Goal: Check status: Check status

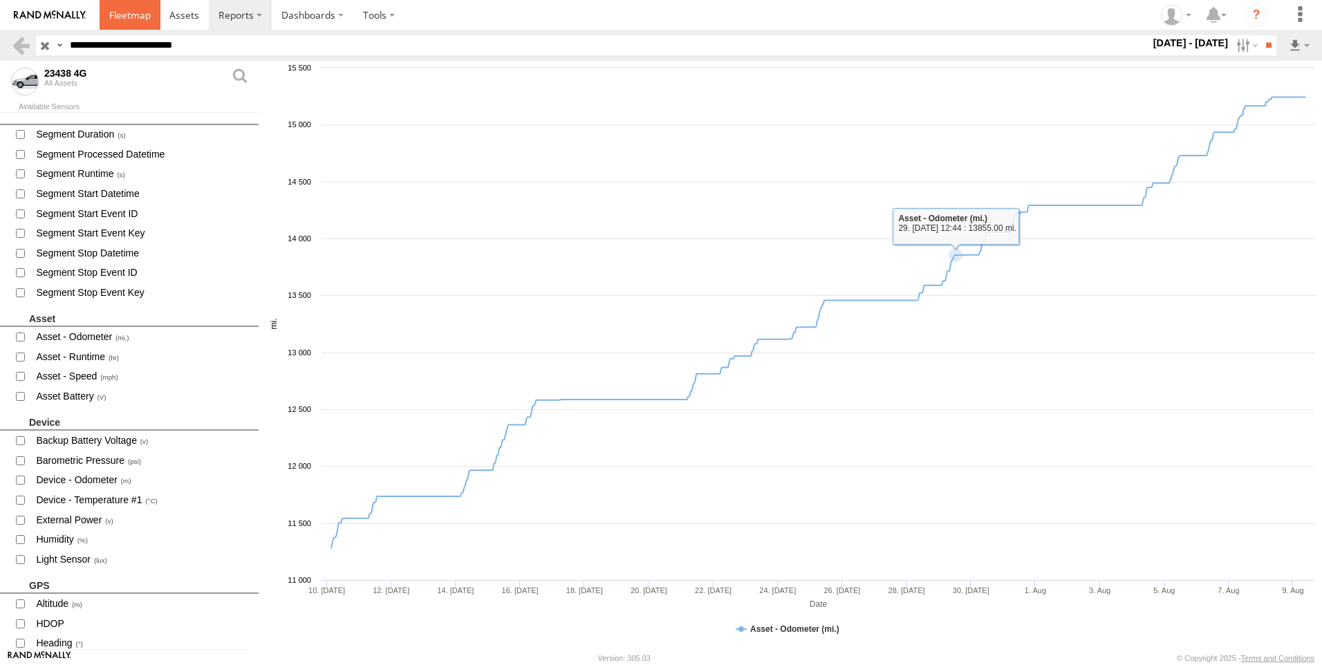
click at [139, 21] on span at bounding box center [129, 14] width 41 height 13
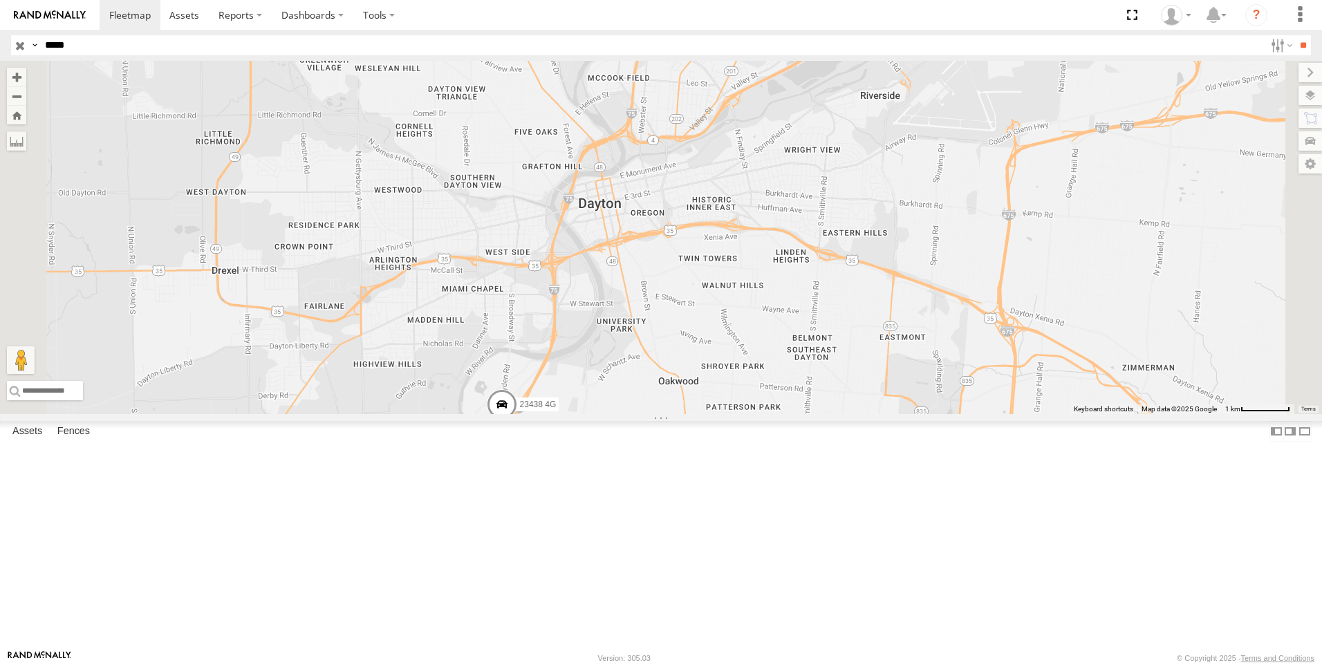
type input "*****"
click at [1295, 35] on input "**" at bounding box center [1303, 45] width 16 height 20
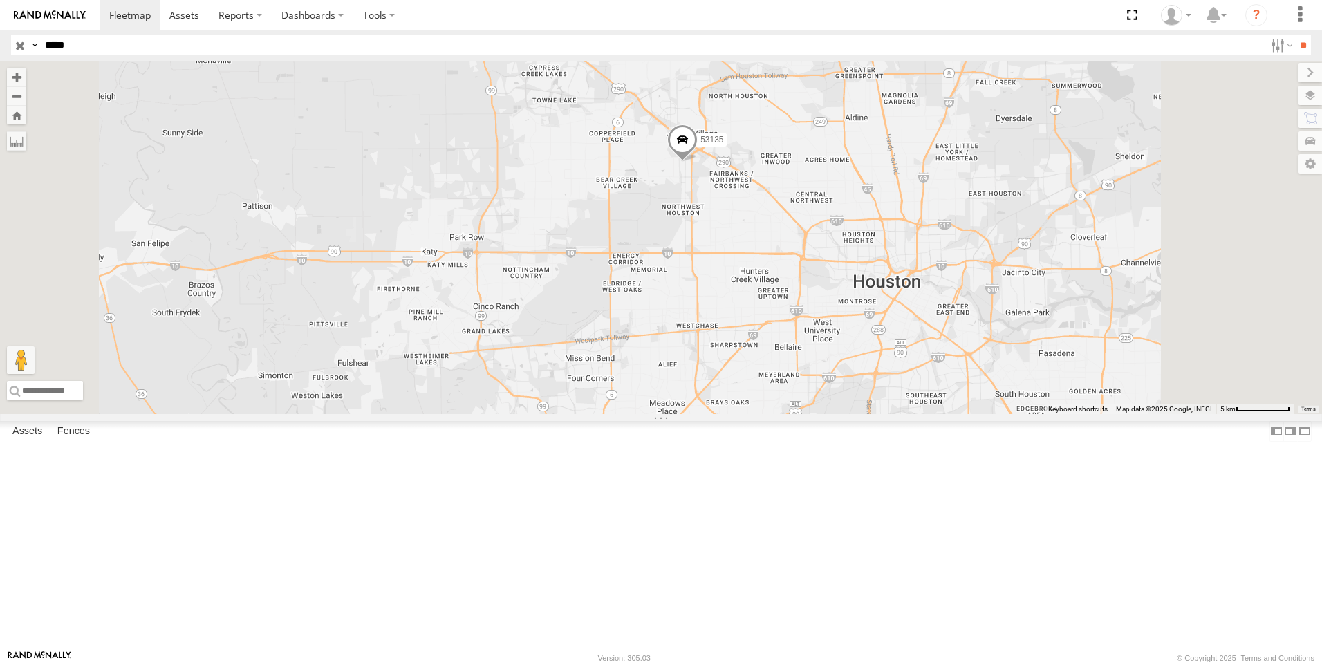
click at [698, 162] on span at bounding box center [682, 142] width 30 height 37
click at [1313, 99] on label at bounding box center [1296, 95] width 50 height 19
click at [0, 0] on span "Basemaps" at bounding box center [0, 0] width 0 height 0
click at [0, 0] on span "Satellite + Roadmap" at bounding box center [0, 0] width 0 height 0
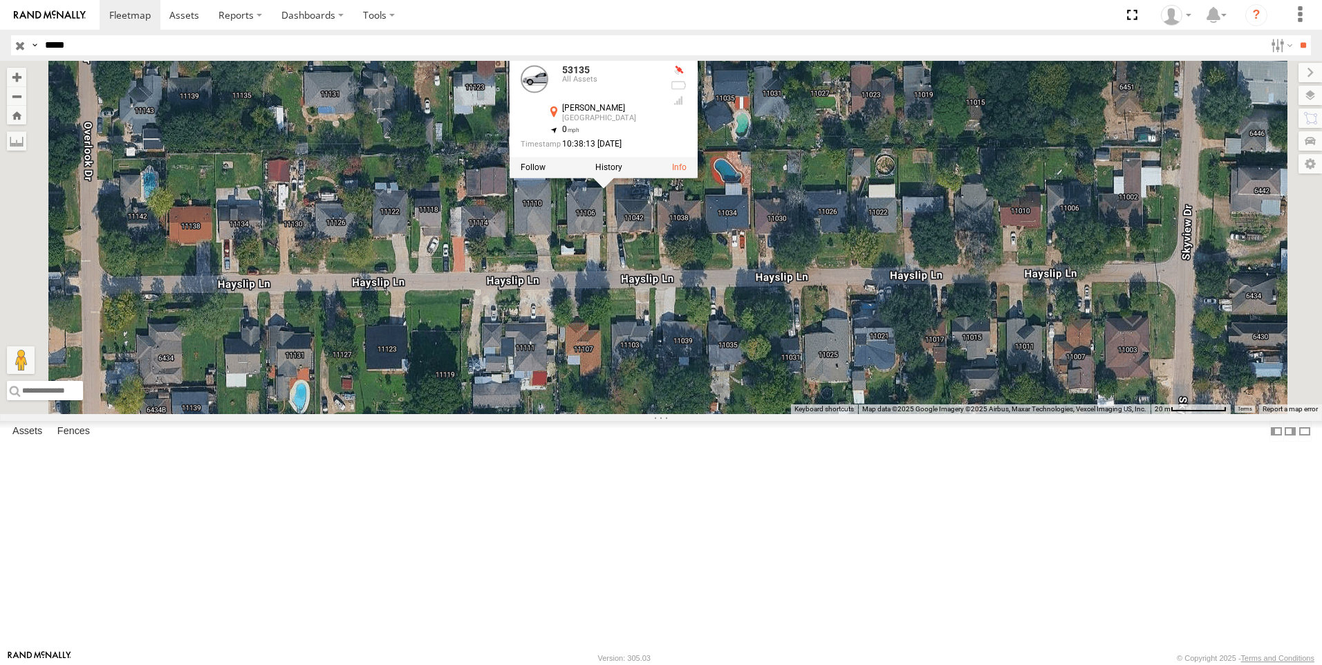
drag, startPoint x: 803, startPoint y: 245, endPoint x: 808, endPoint y: 344, distance: 99.0
click at [808, 344] on div "53135 53135 All Assets Hayslip Ln Houston 29.86317 , -95.57272 0 10:38:13 08/15…" at bounding box center [661, 237] width 1322 height 353
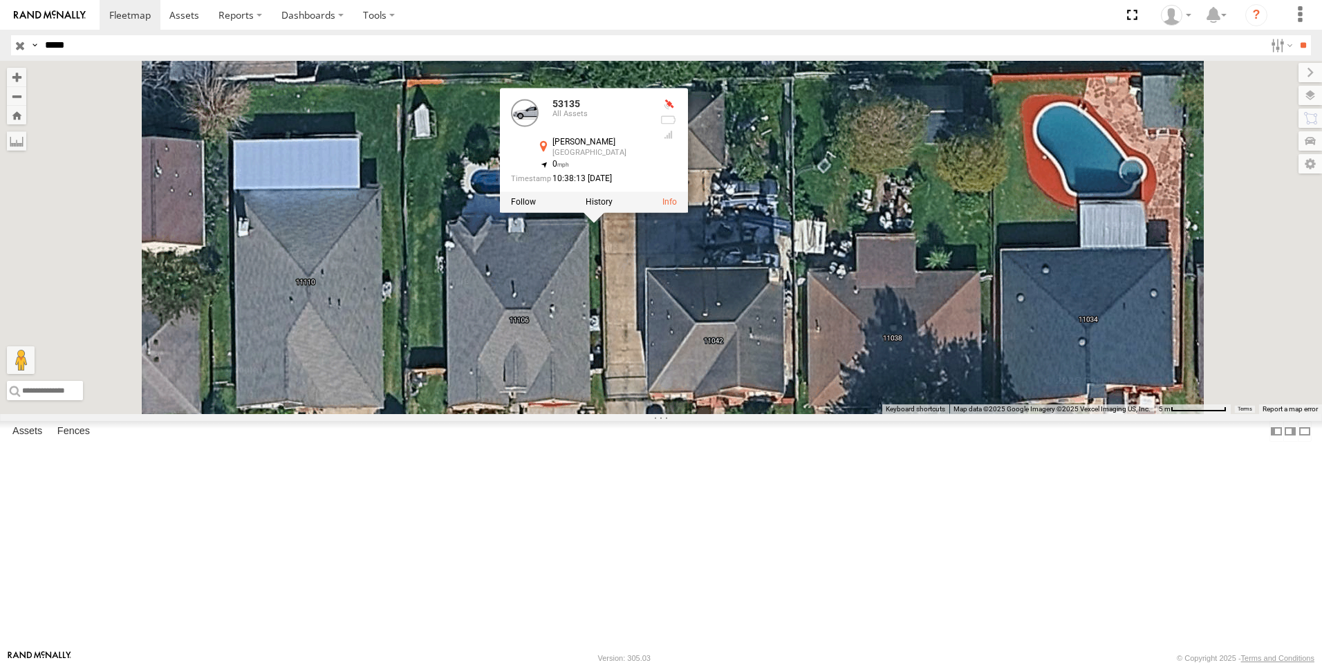
drag, startPoint x: 747, startPoint y: 268, endPoint x: 781, endPoint y: 387, distance: 124.5
click at [781, 387] on div "53135 53135 All Assets Hayslip Ln Houston 29.86317 , -95.57272 0 10:38:13 08/15…" at bounding box center [661, 237] width 1322 height 353
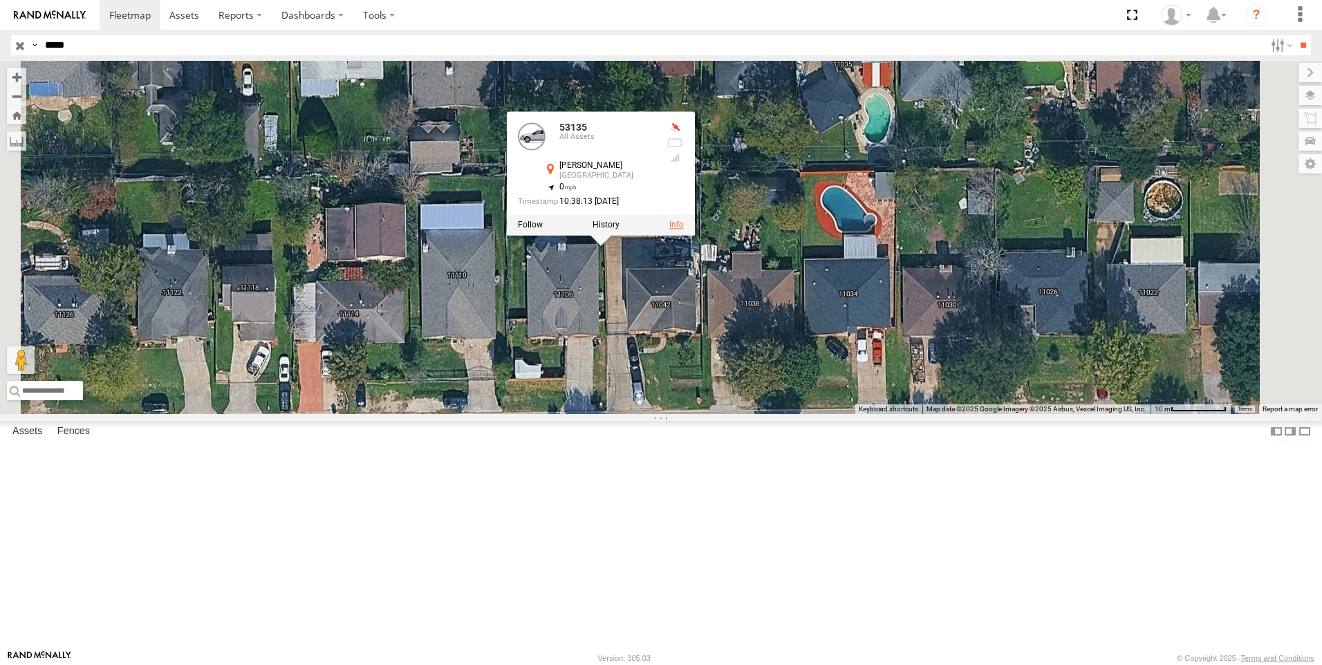
click at [684, 230] on link at bounding box center [676, 225] width 15 height 10
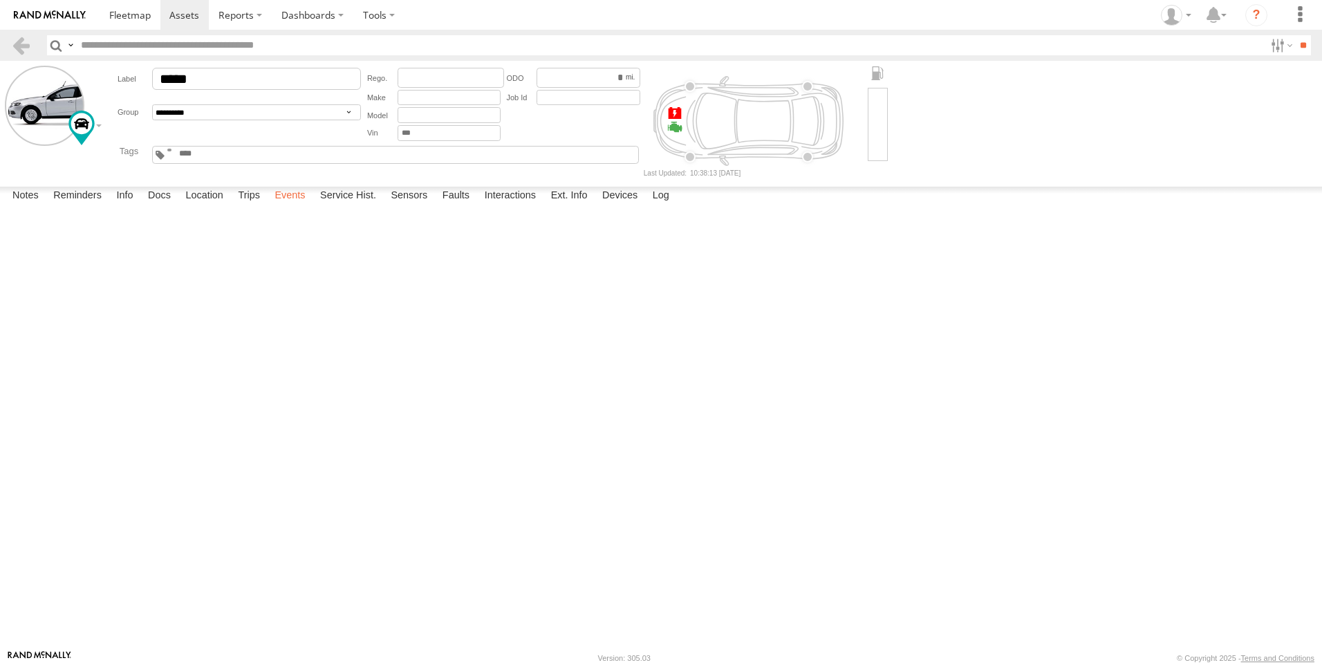
click at [303, 206] on label "Events" at bounding box center [290, 196] width 44 height 19
click at [0, 0] on div "6719 Signat Dr" at bounding box center [0, 0] width 0 height 0
click at [0, 0] on button "Satellite" at bounding box center [0, 0] width 0 height 0
click at [0, 0] on label "×" at bounding box center [0, 0] width 0 height 0
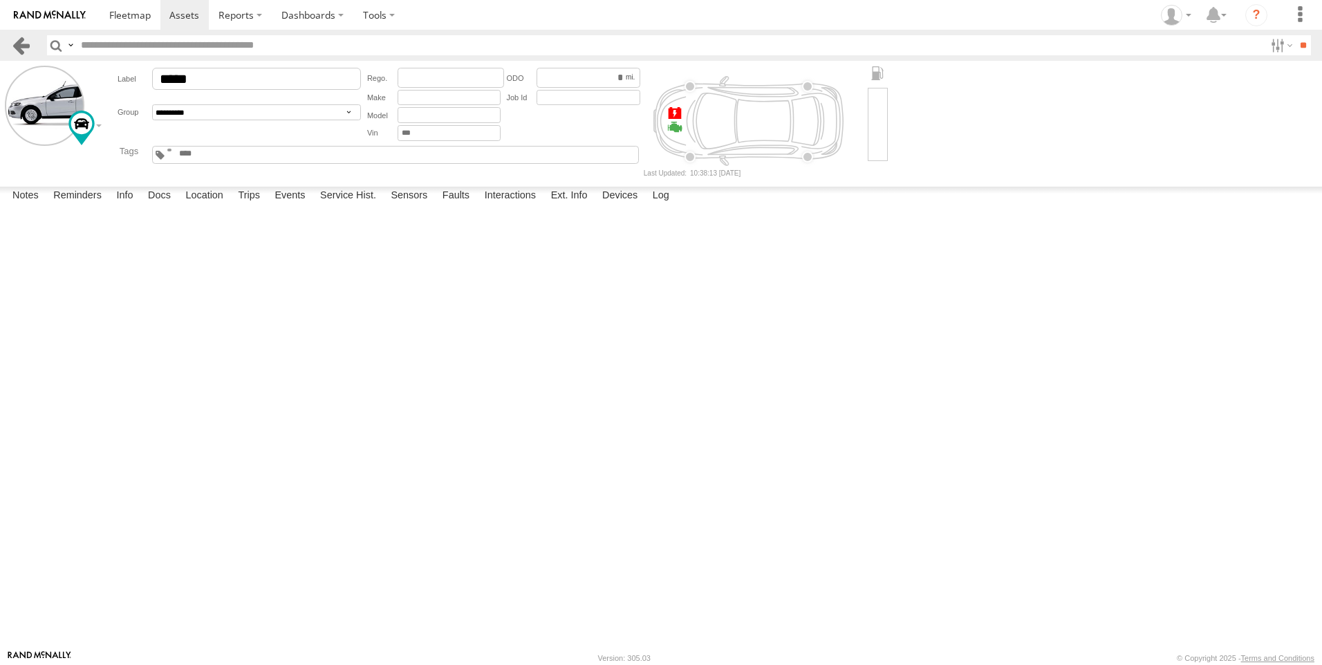
click at [24, 44] on link at bounding box center [21, 45] width 20 height 20
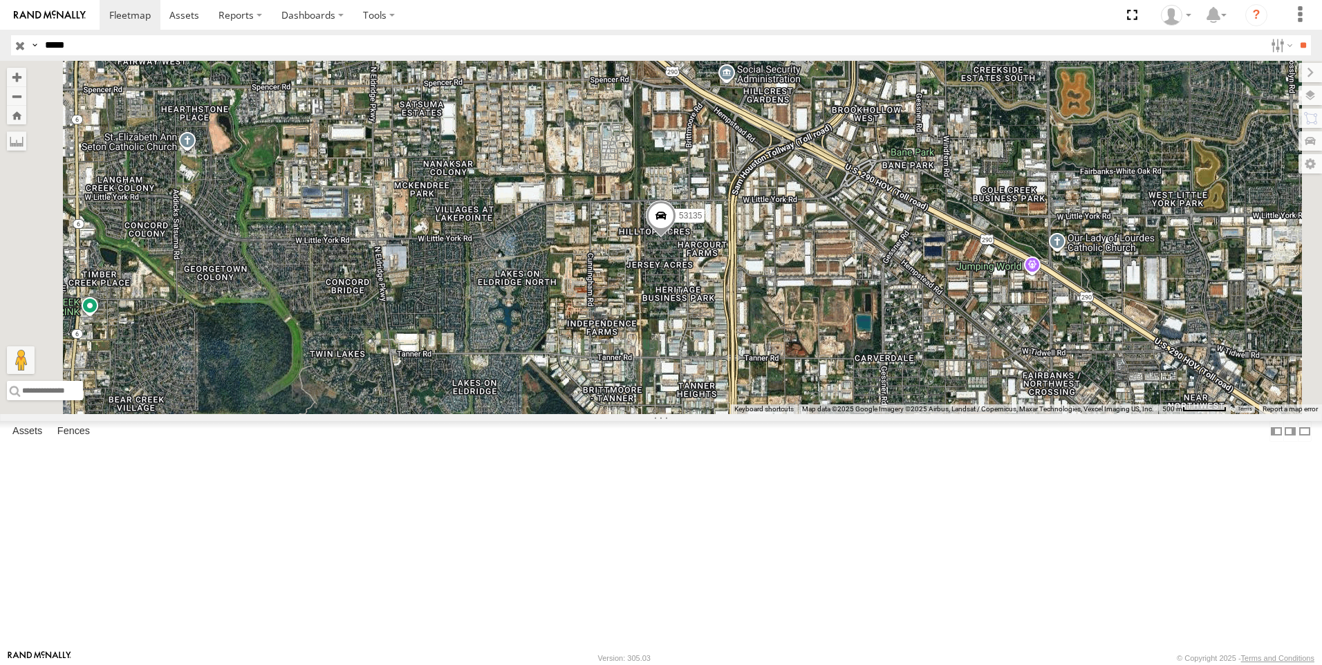
click at [676, 238] on span at bounding box center [661, 218] width 30 height 37
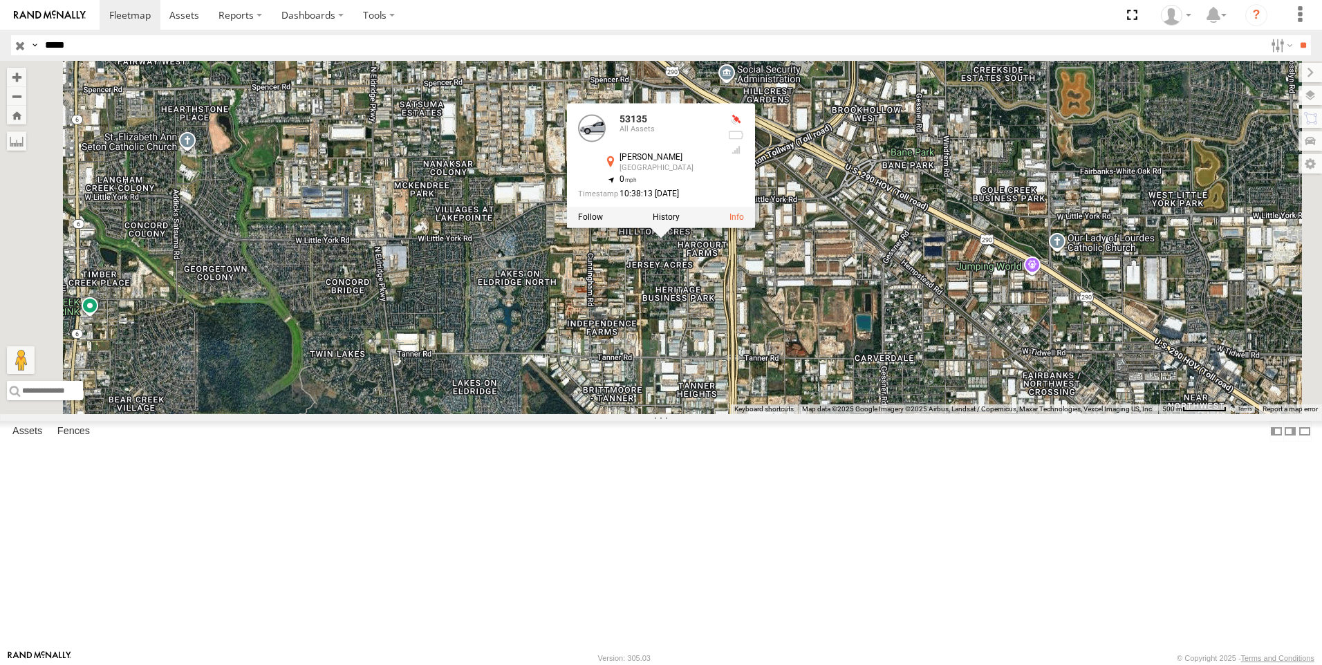
click at [744, 126] on div at bounding box center [735, 120] width 17 height 11
click at [25, 42] on input "button" at bounding box center [20, 45] width 18 height 20
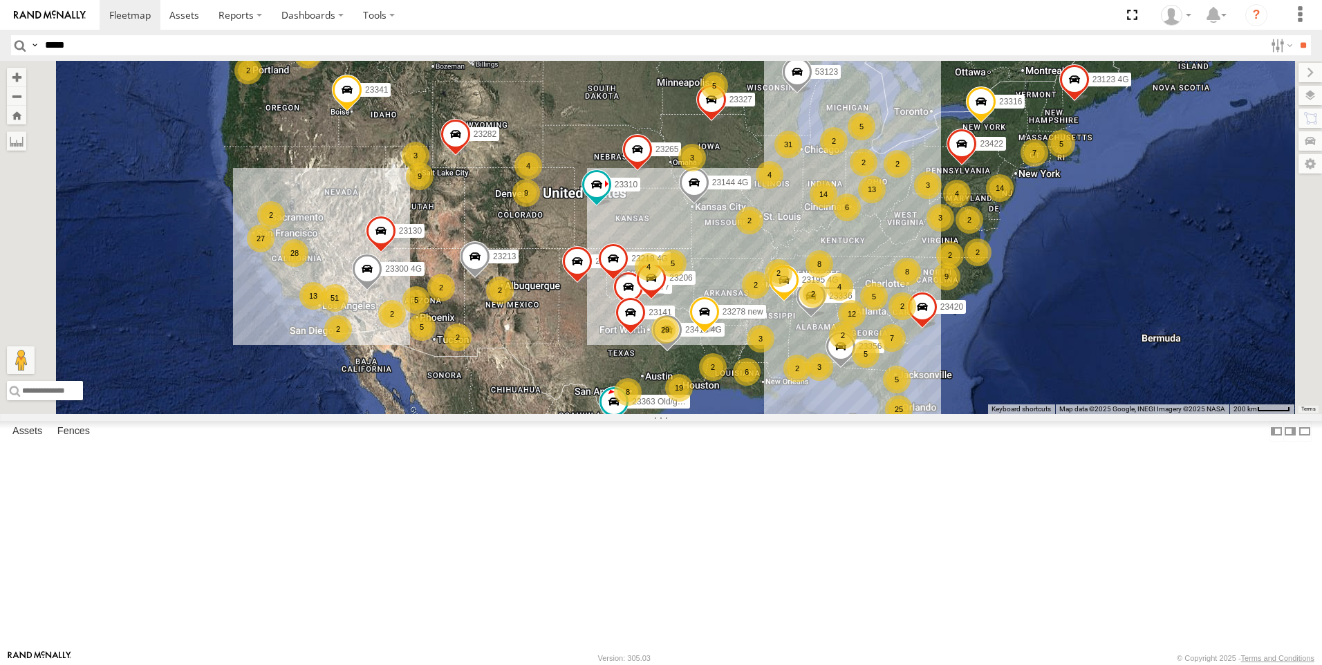
click at [348, 312] on div "51" at bounding box center [335, 298] width 28 height 28
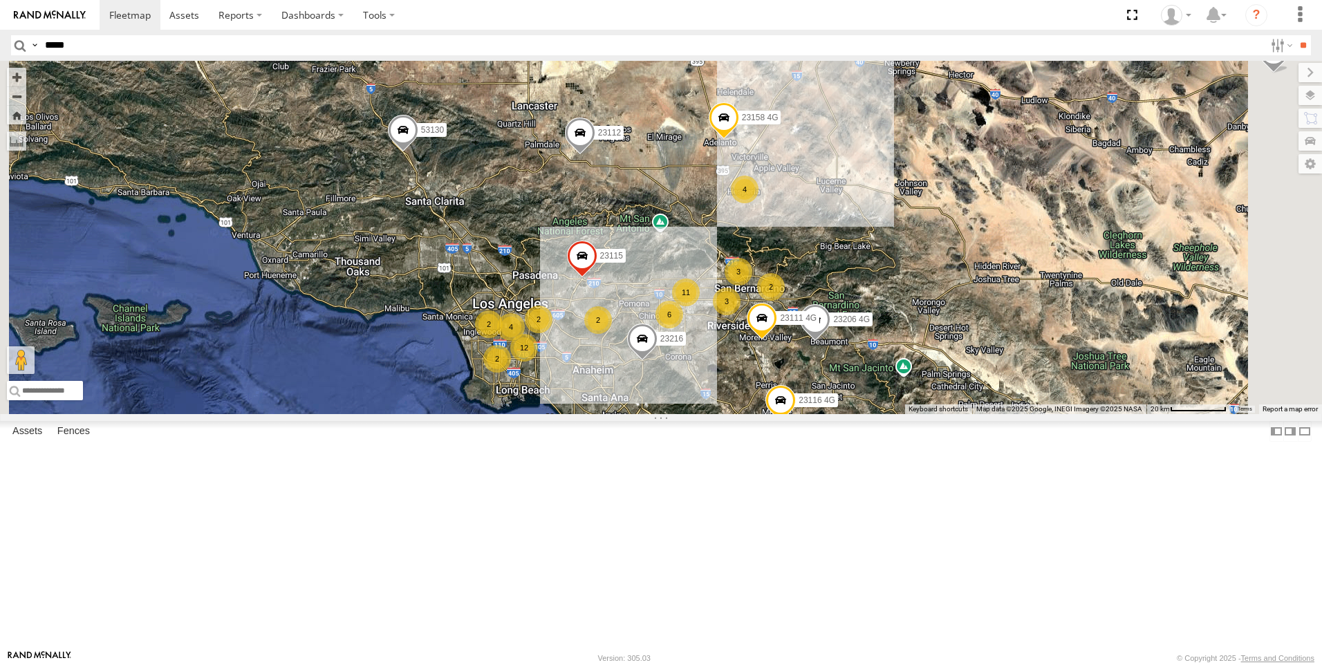
click at [503, 338] on div "2" at bounding box center [489, 324] width 28 height 28
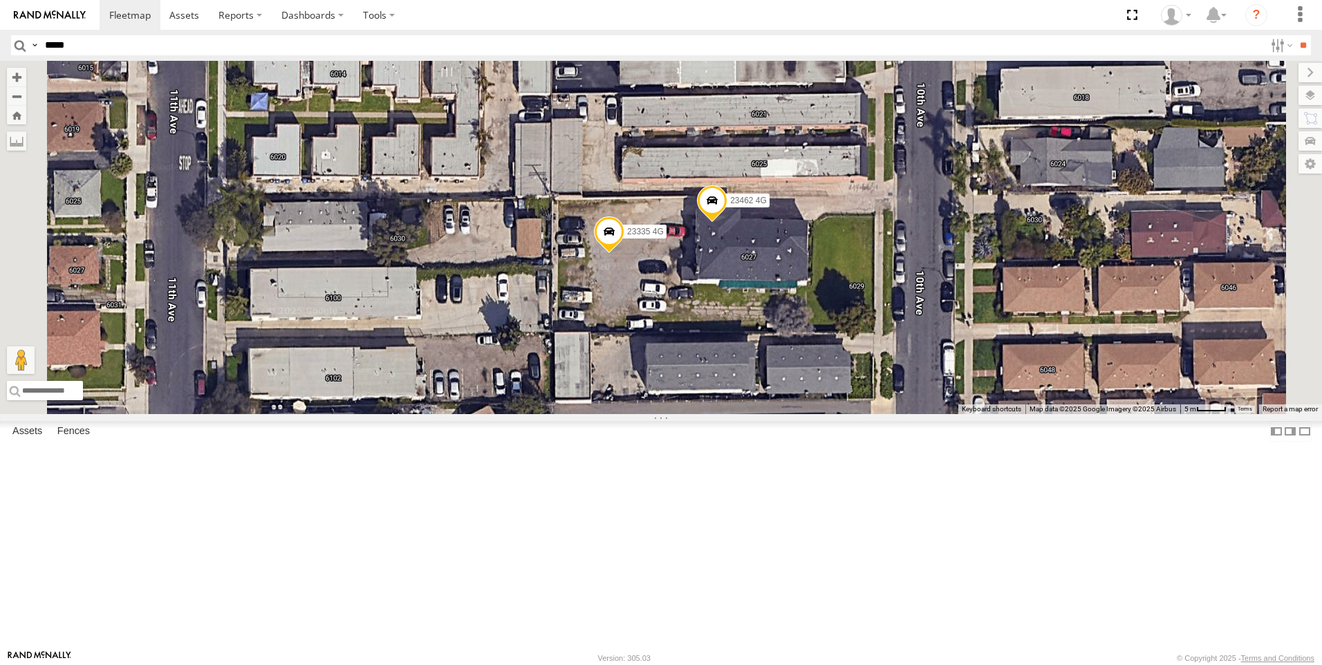
click at [624, 253] on span at bounding box center [609, 234] width 30 height 37
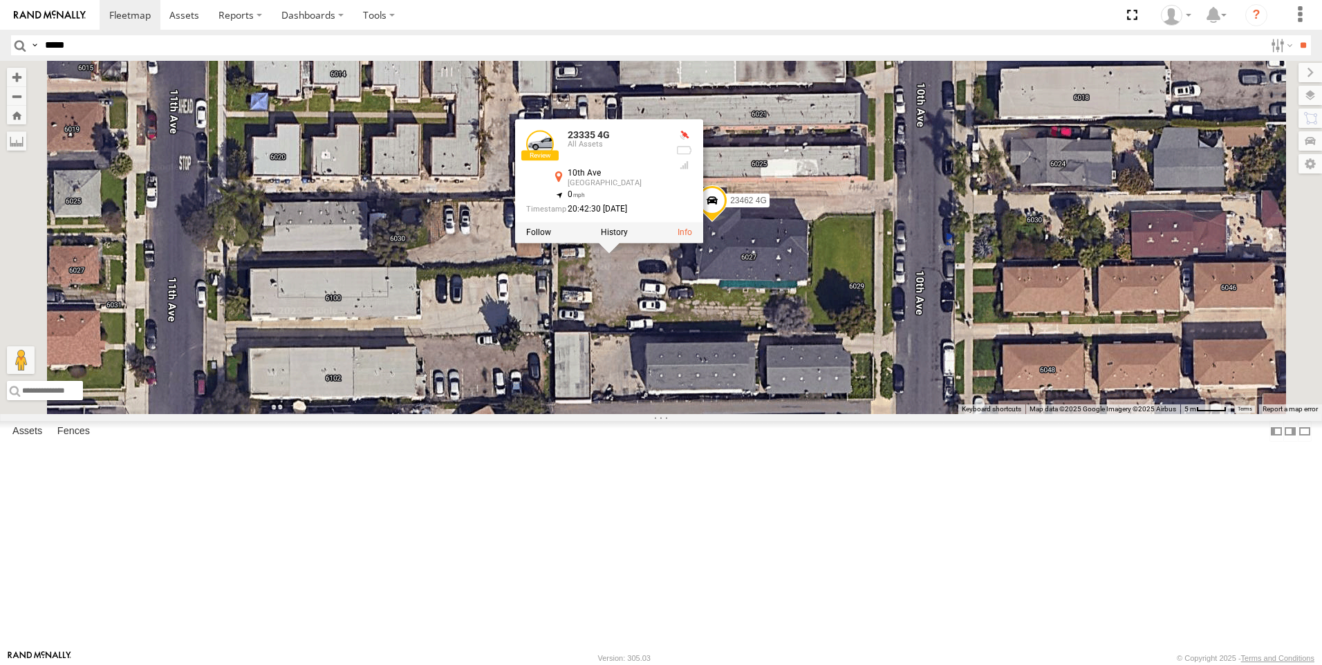
click at [727, 222] on span at bounding box center [712, 203] width 30 height 37
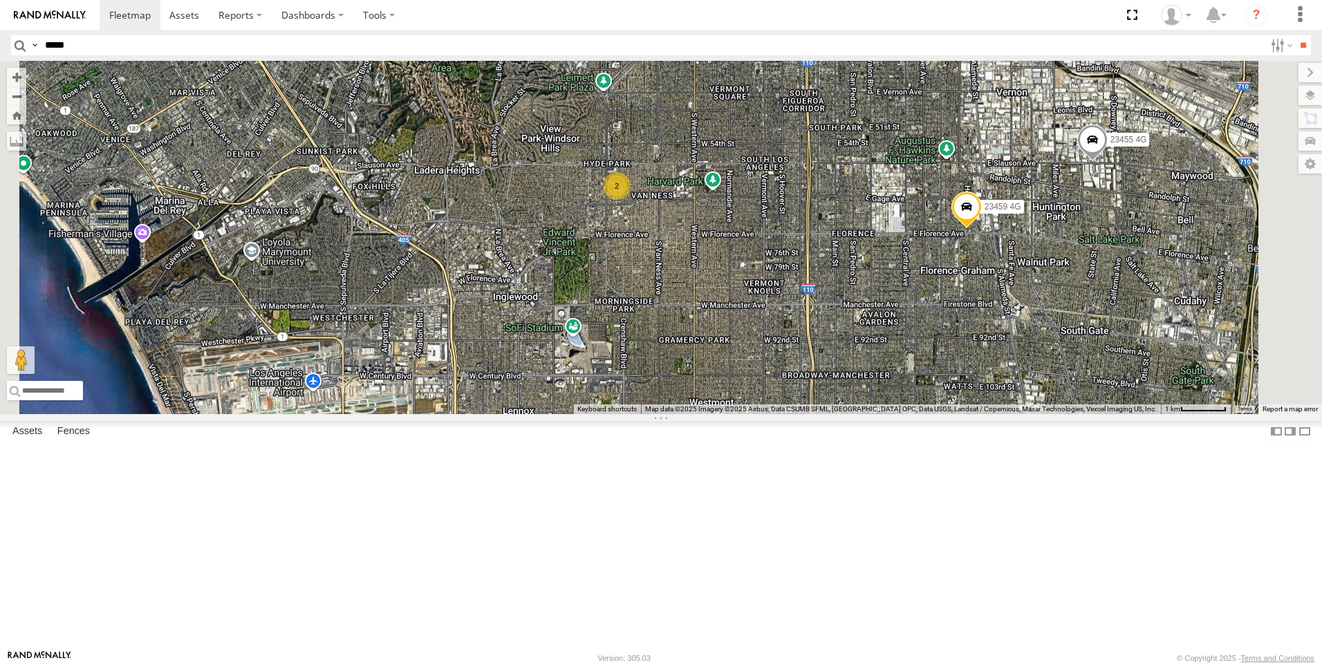
click at [982, 228] on span at bounding box center [966, 209] width 30 height 37
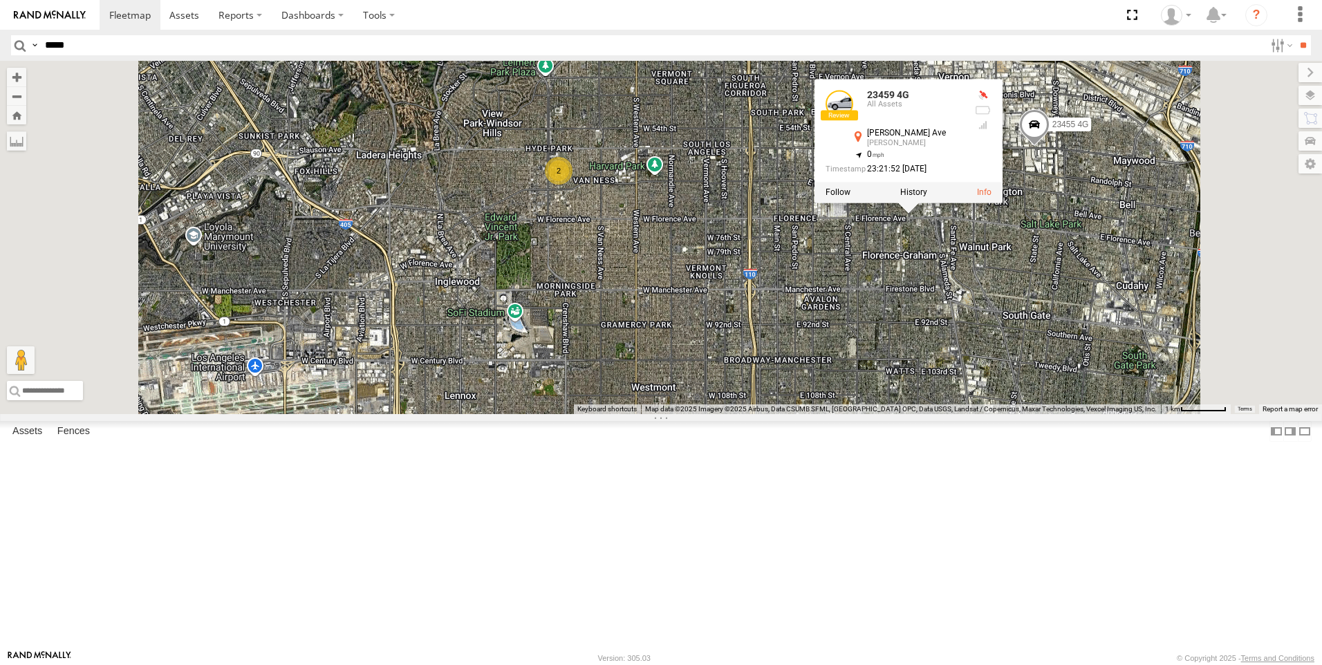
click at [1049, 147] on span at bounding box center [1034, 127] width 30 height 37
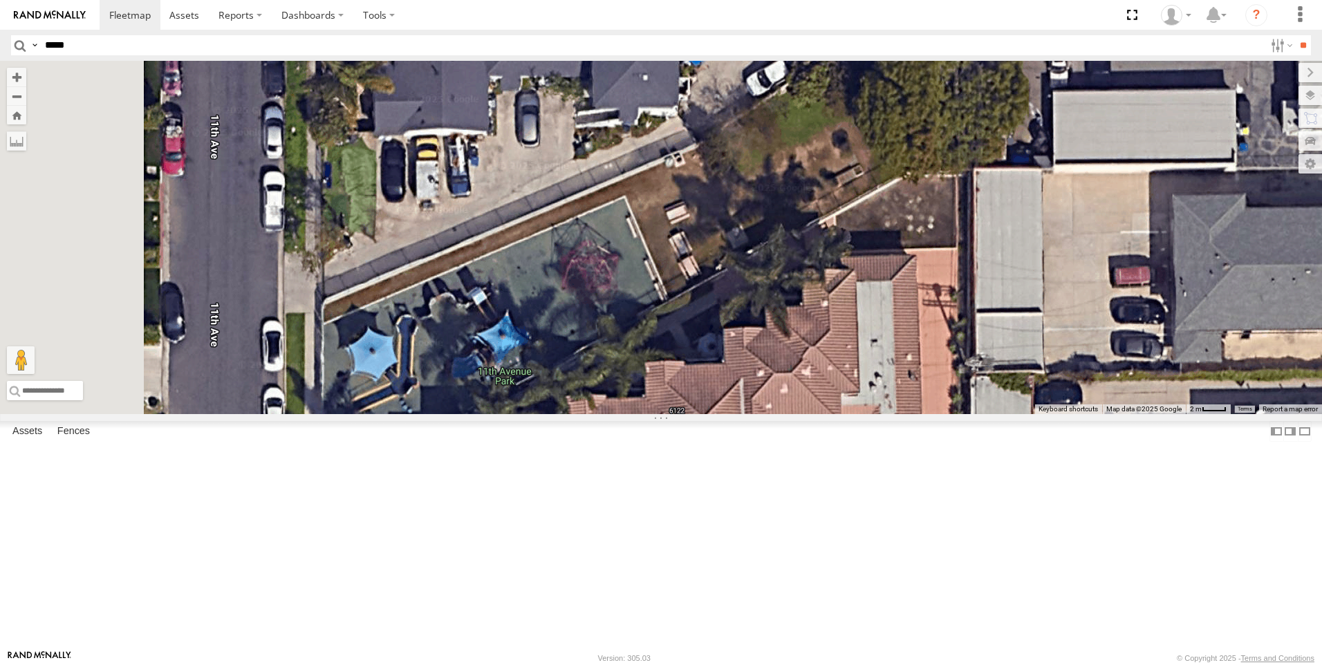
drag, startPoint x: 628, startPoint y: 471, endPoint x: 913, endPoint y: 368, distance: 302.9
click at [913, 368] on div "23363 Old/good 23420 23206 23141 23218 4G 23277 53123 23144 4G 23316 23310 2326…" at bounding box center [661, 237] width 1322 height 353
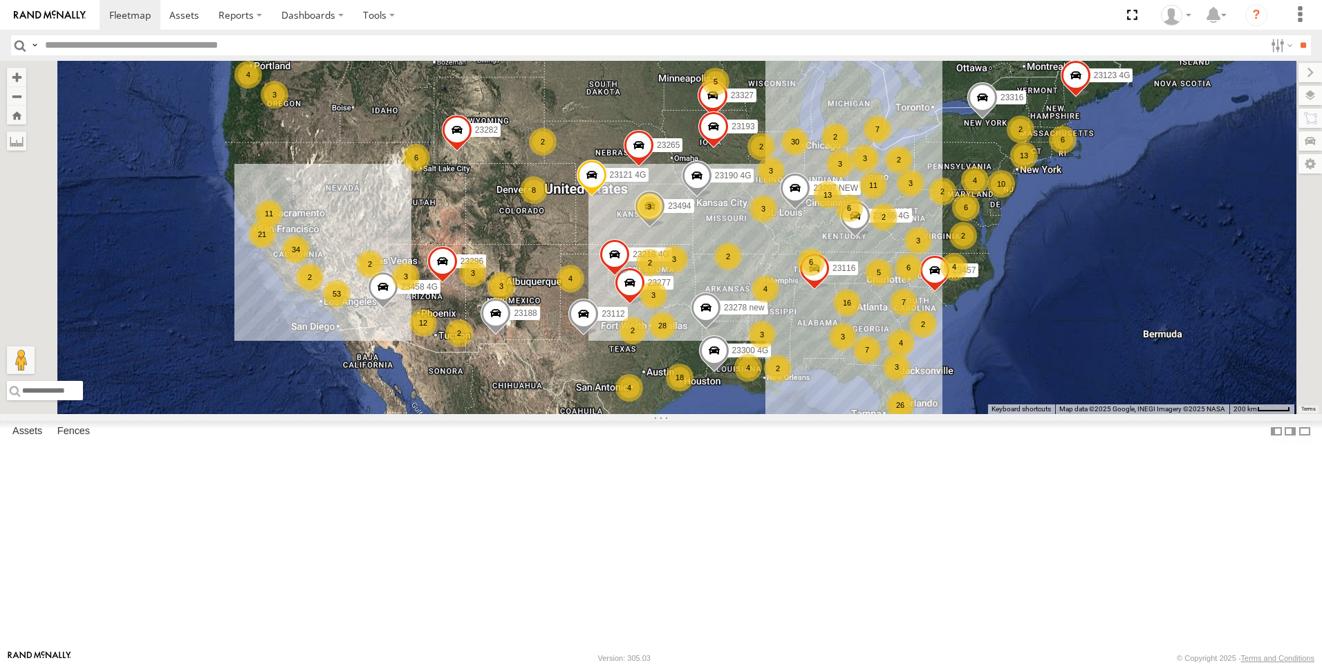
click at [914, 419] on div "26" at bounding box center [900, 405] width 28 height 28
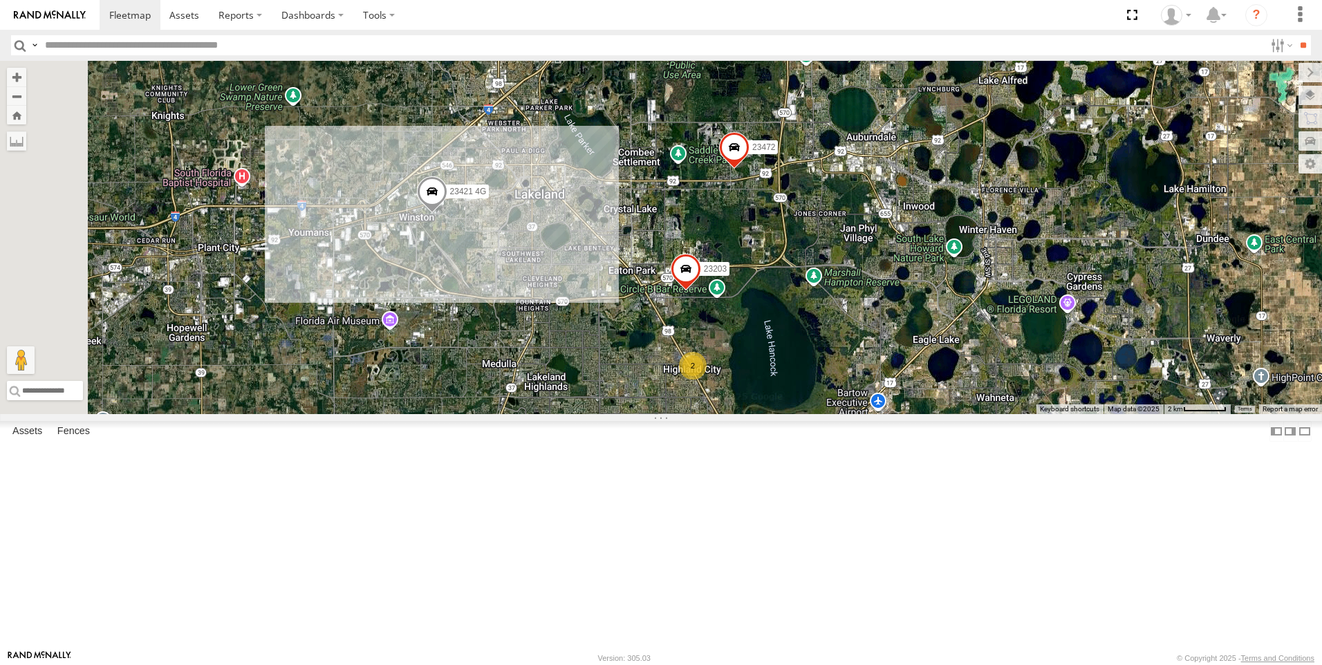
drag, startPoint x: 817, startPoint y: 561, endPoint x: 830, endPoint y: 415, distance: 146.5
click at [830, 414] on div "23121 4G 23207 NEW 23188 23218 4G 23186 4G 23277 23190 4G 23494 23316 23457 232…" at bounding box center [661, 237] width 1322 height 353
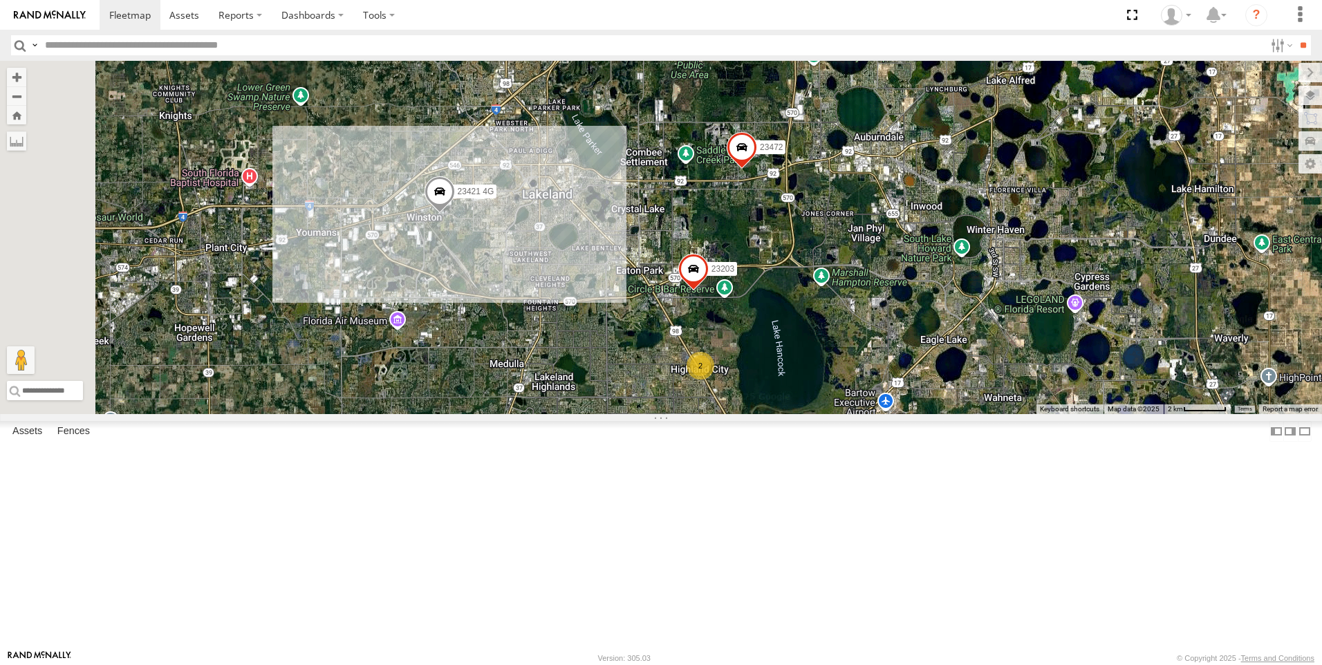
click at [714, 380] on div "2" at bounding box center [700, 366] width 28 height 28
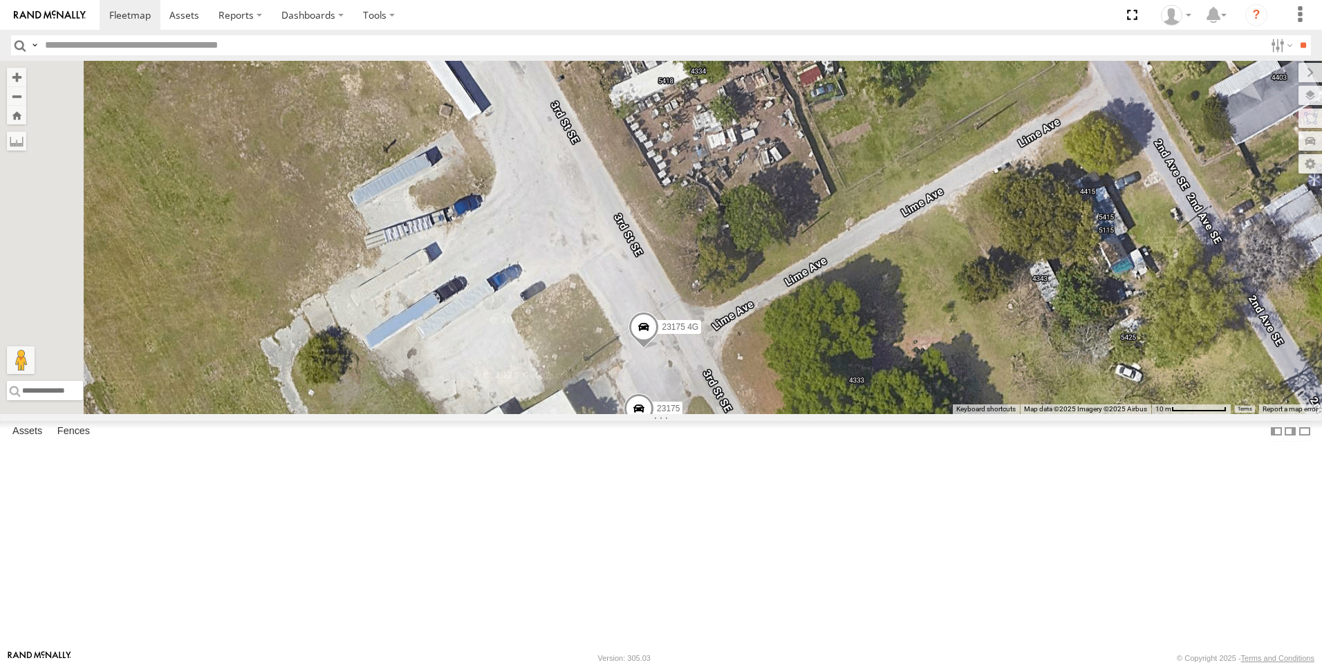
click at [659, 349] on span at bounding box center [643, 330] width 30 height 37
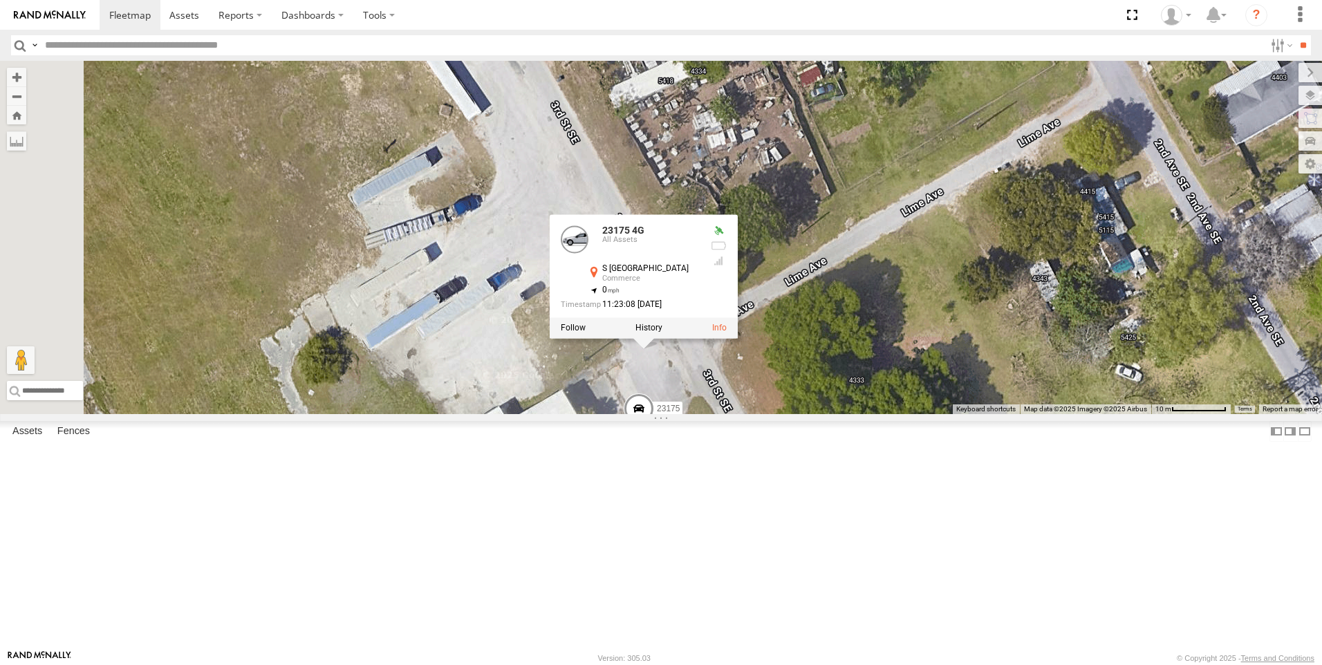
click at [654, 431] on span at bounding box center [639, 411] width 30 height 37
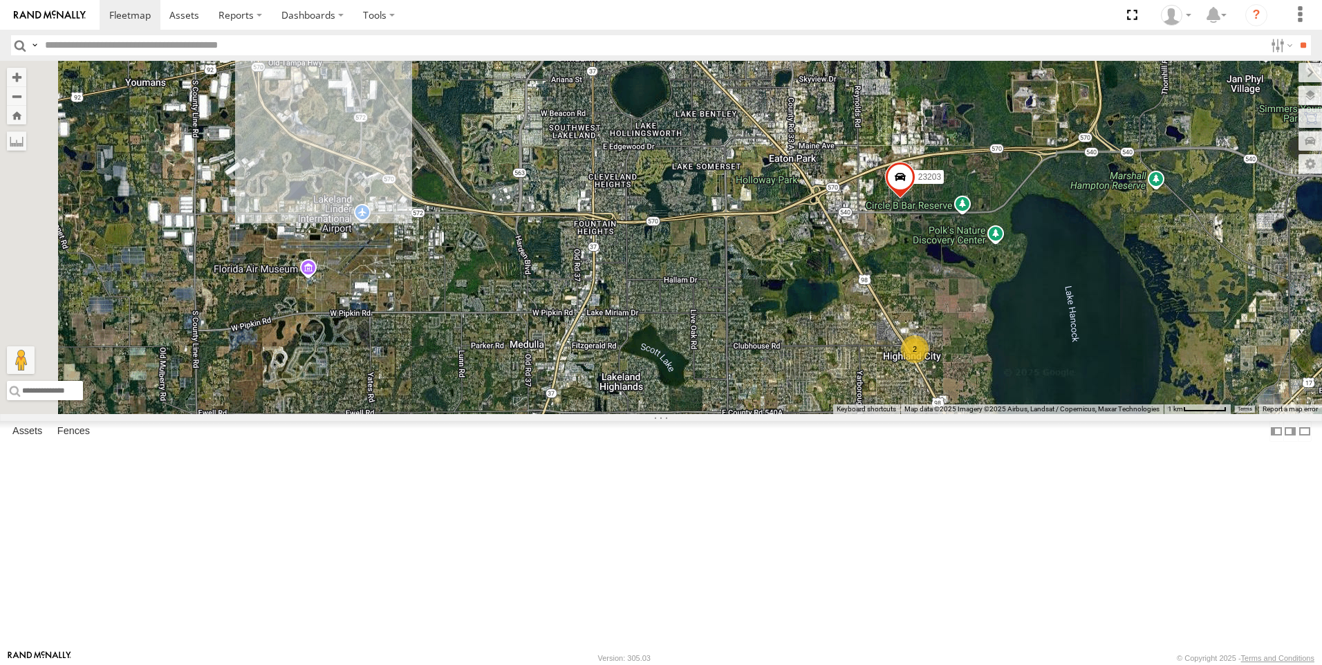
drag, startPoint x: 602, startPoint y: 427, endPoint x: 1076, endPoint y: 508, distance: 480.4
click at [1076, 414] on div "23121 4G 23207 NEW 23188 23218 4G 23186 4G 23277 23190 4G 23494 23316 23457 232…" at bounding box center [661, 237] width 1322 height 353
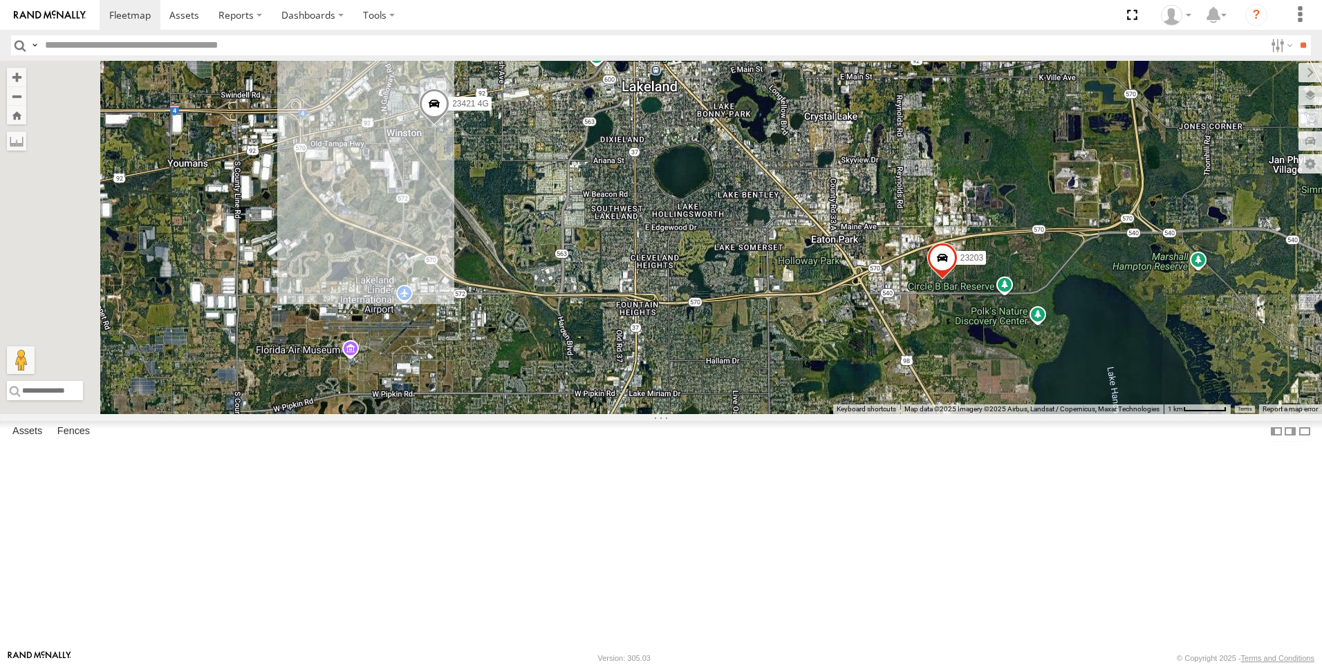
drag, startPoint x: 531, startPoint y: 259, endPoint x: 613, endPoint y: 456, distance: 214.1
click at [613, 414] on div "23121 4G 23207 NEW 23188 23218 4G 23186 4G 23277 23190 4G 23494 23316 23457 232…" at bounding box center [661, 237] width 1322 height 353
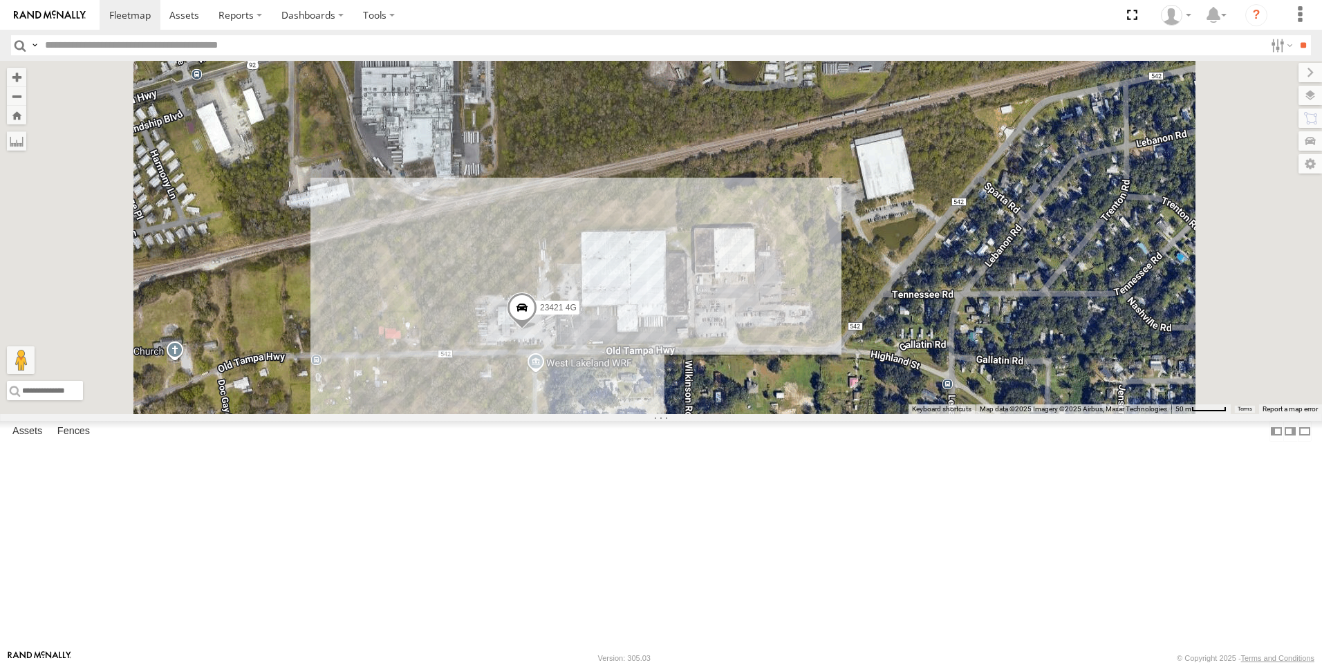
click at [537, 330] on span at bounding box center [522, 310] width 30 height 37
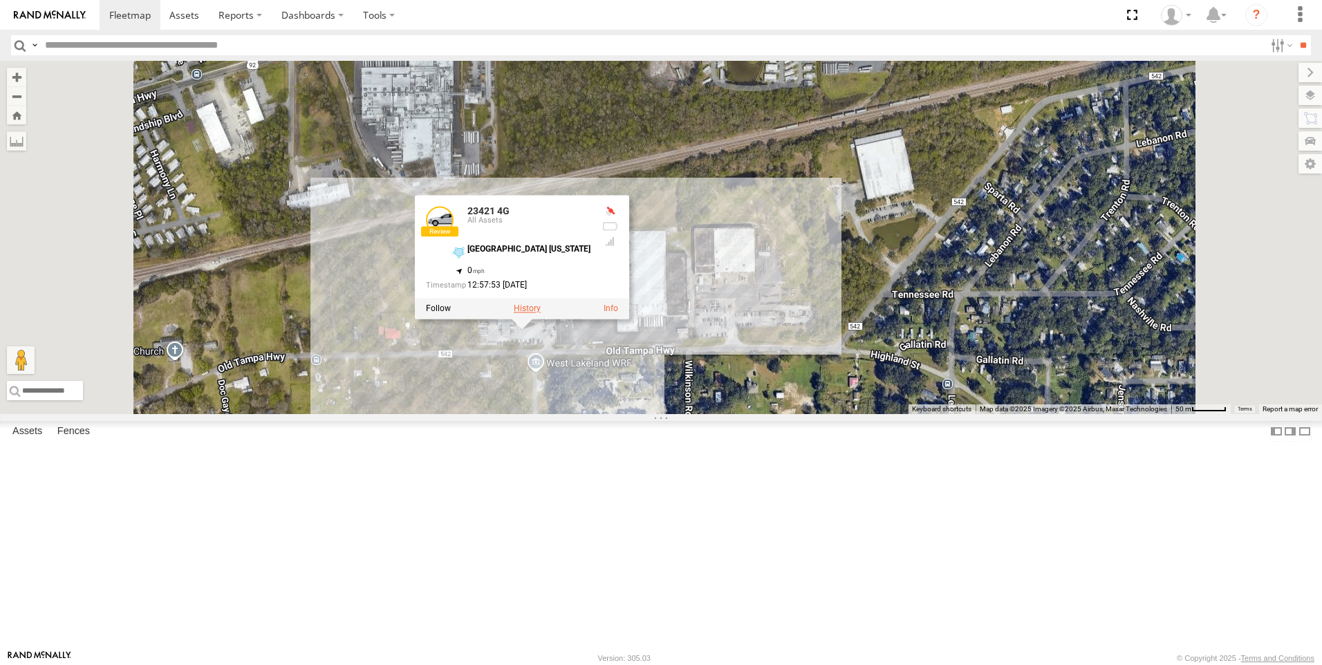
click at [541, 314] on label at bounding box center [527, 309] width 27 height 10
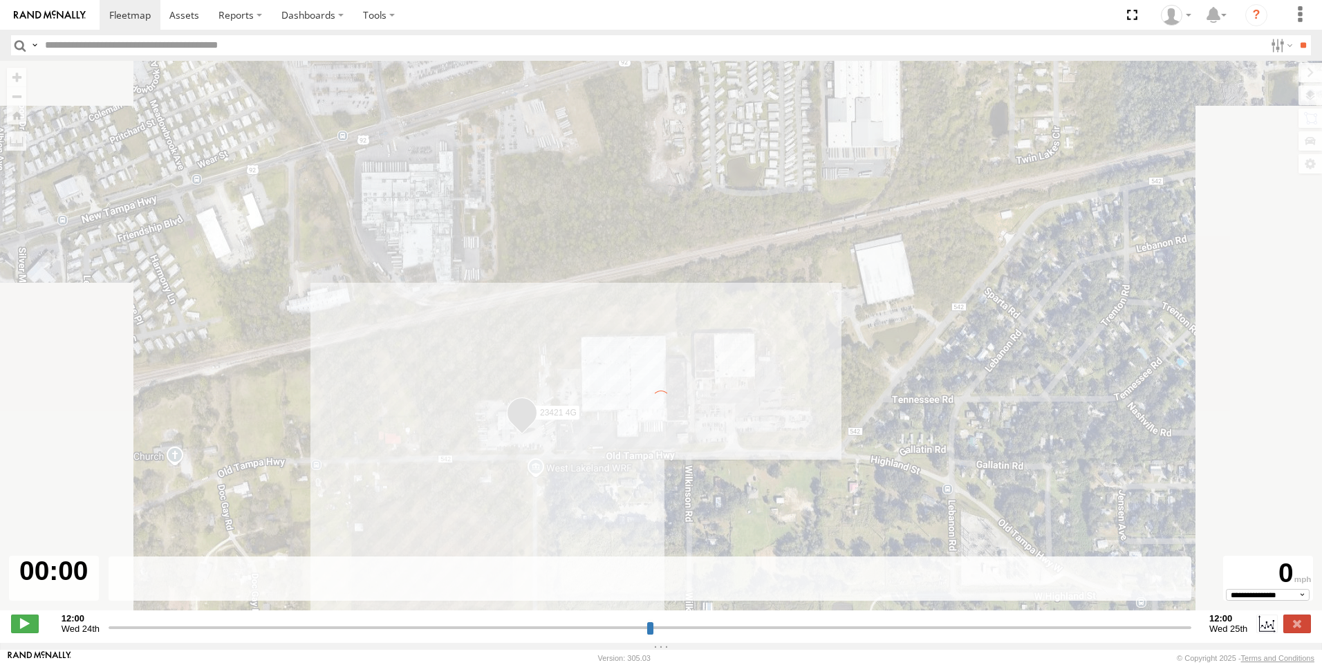
type input "**********"
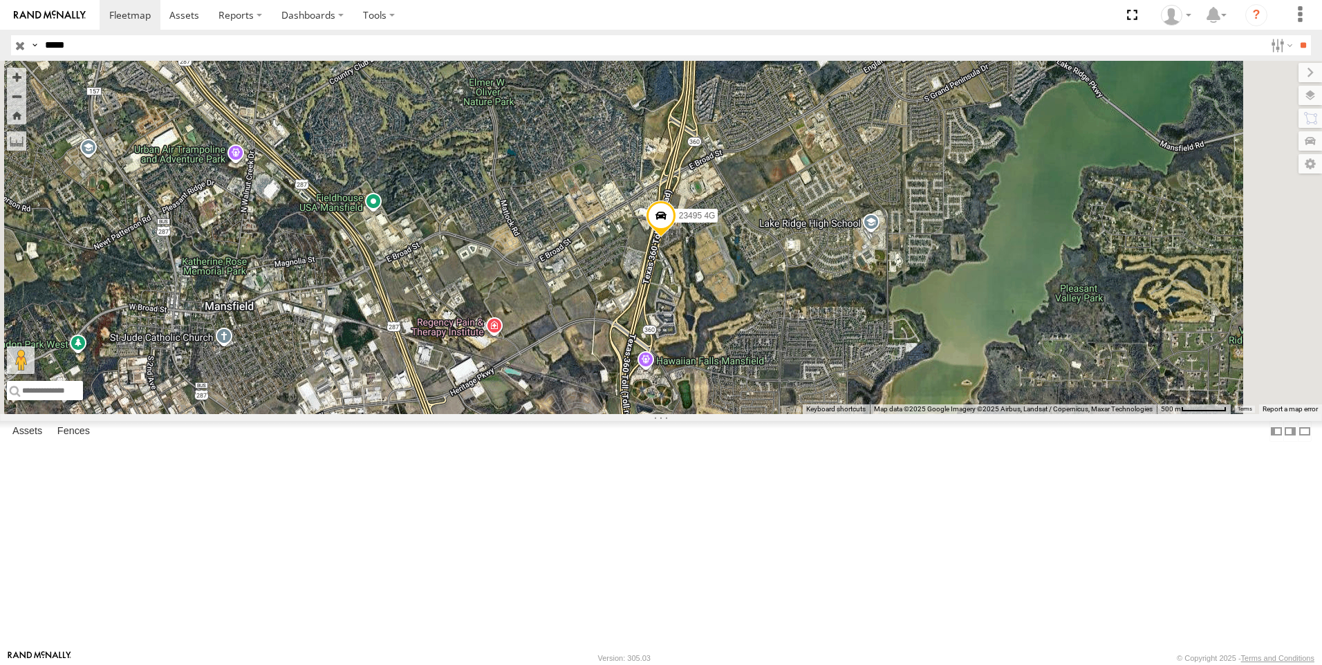
click at [14, 42] on input "button" at bounding box center [20, 45] width 18 height 20
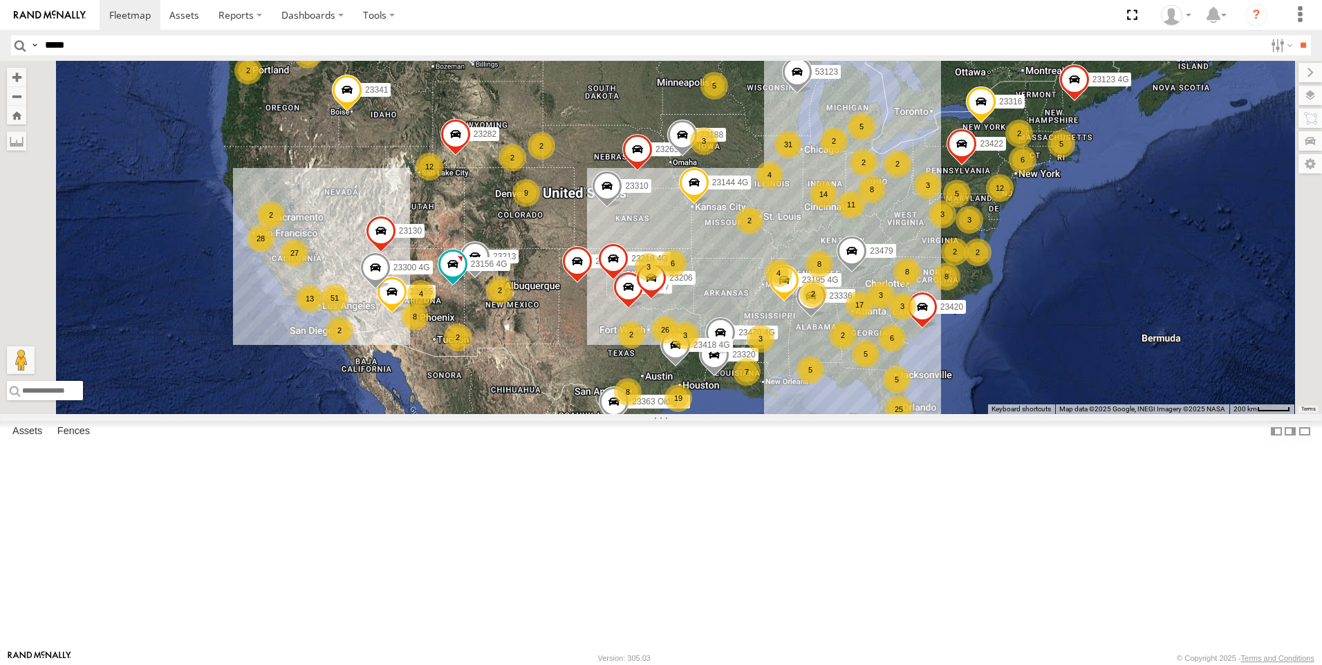
click at [913, 423] on div "25" at bounding box center [899, 409] width 28 height 28
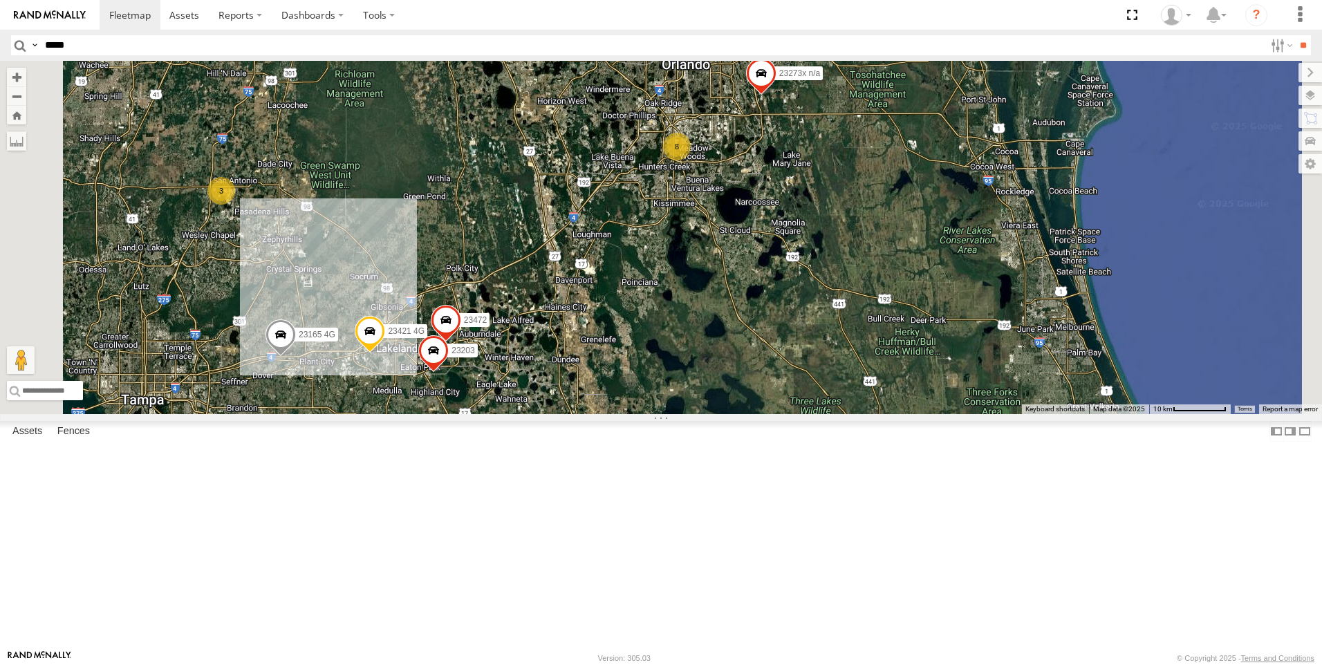
click at [385, 353] on span at bounding box center [370, 333] width 30 height 37
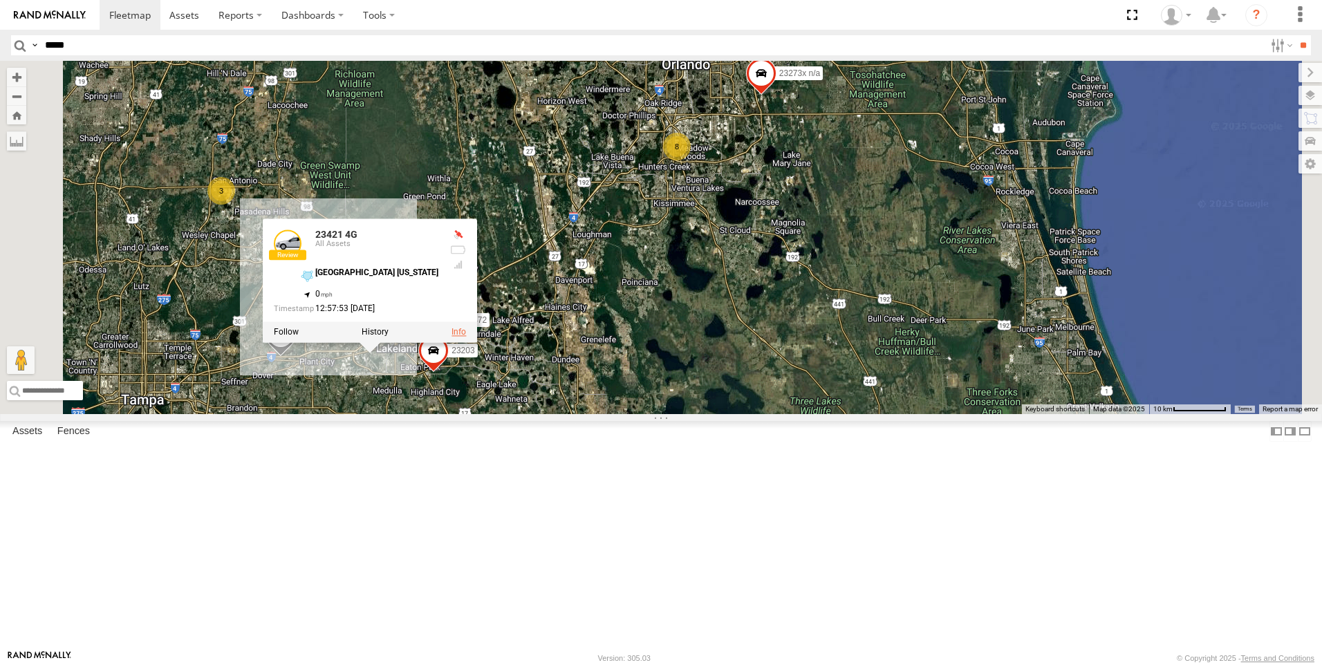
click at [466, 337] on link at bounding box center [458, 332] width 15 height 10
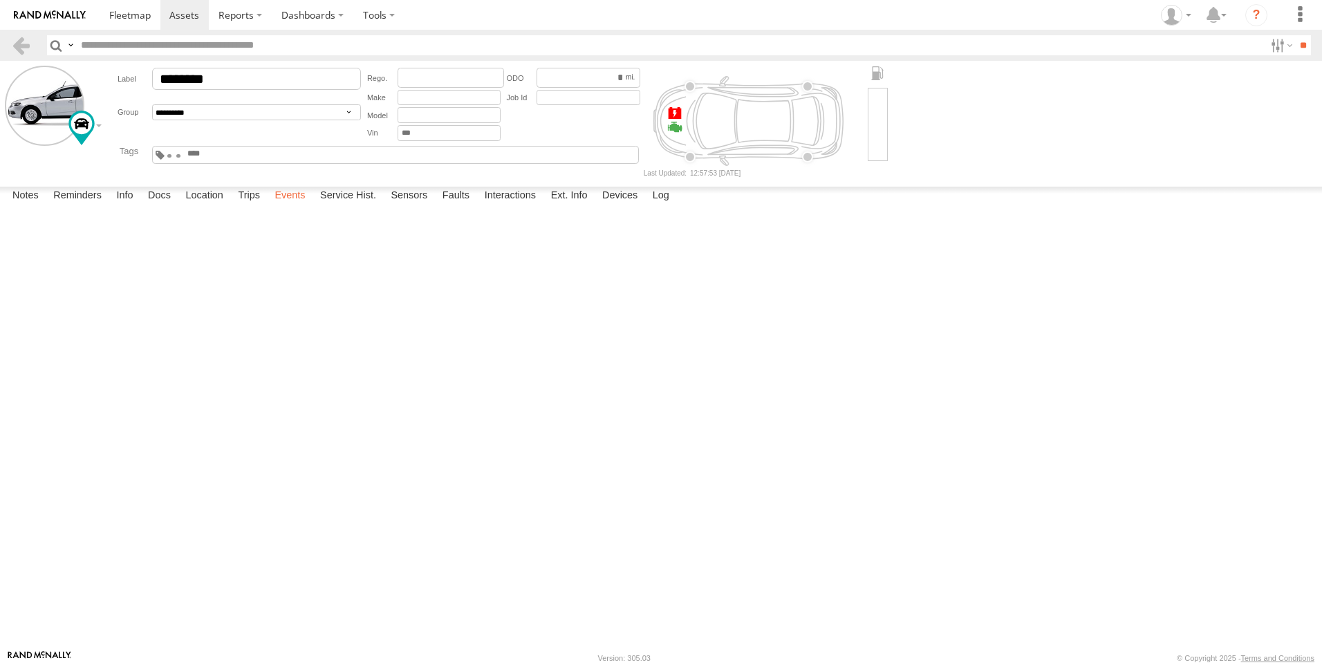
click at [295, 206] on label "Events" at bounding box center [290, 196] width 44 height 19
click at [0, 0] on link at bounding box center [0, 0] width 0 height 0
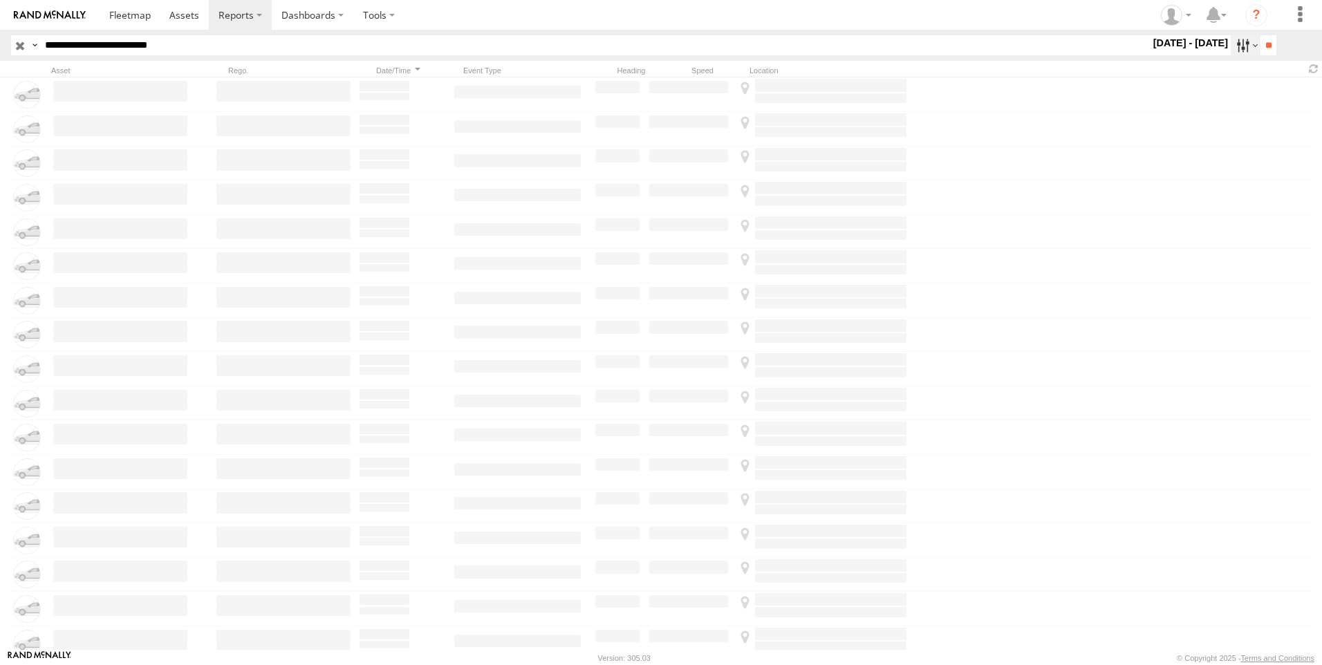
click at [1236, 39] on label at bounding box center [1246, 45] width 30 height 20
click at [0, 0] on span "Last 30 Days" at bounding box center [0, 0] width 0 height 0
click at [1262, 42] on input "**" at bounding box center [1268, 45] width 16 height 20
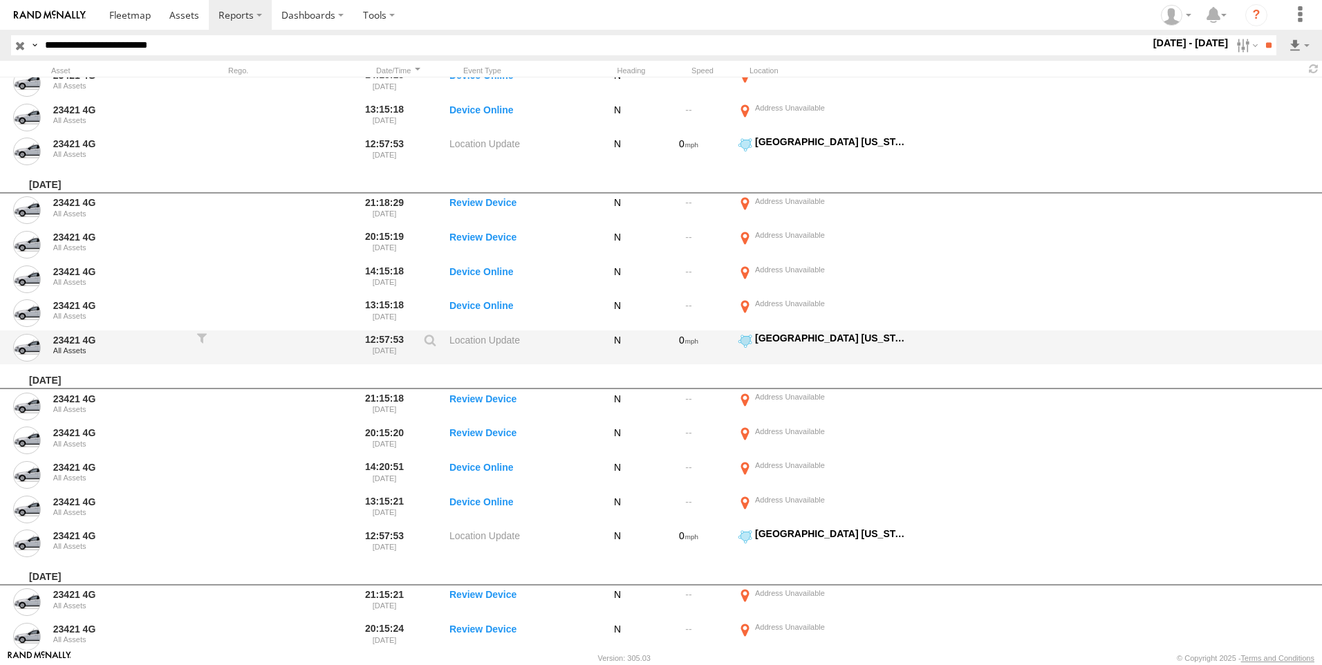
scroll to position [4409, 0]
